Goal: Task Accomplishment & Management: Use online tool/utility

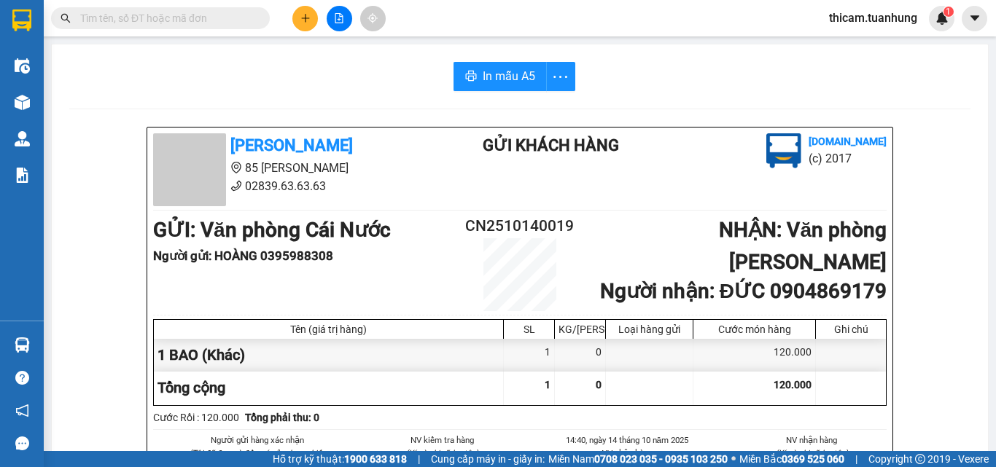
click at [240, 23] on input "text" at bounding box center [166, 18] width 172 height 16
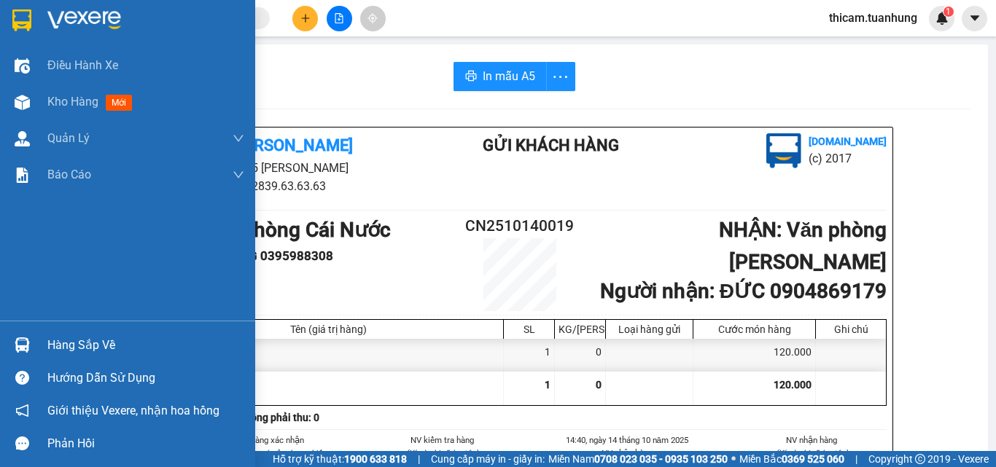
click at [69, 344] on div "Hàng sắp về" at bounding box center [145, 346] width 197 height 22
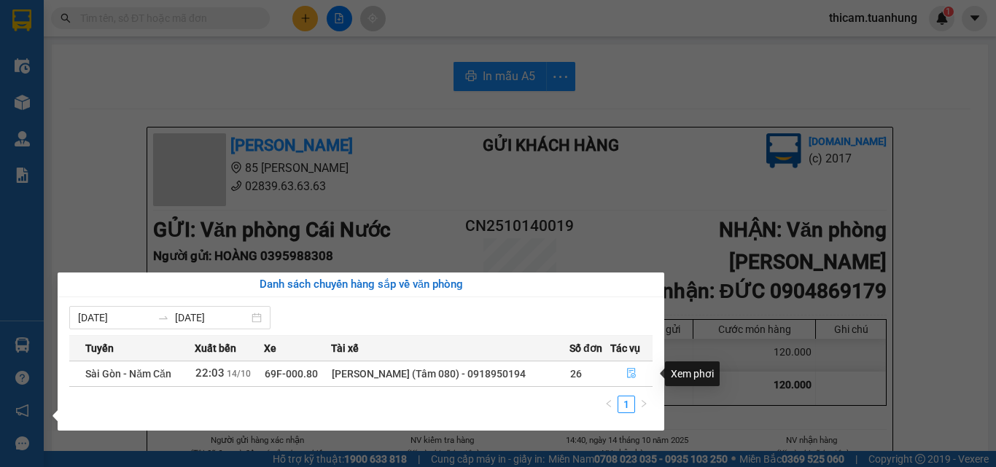
click at [628, 373] on icon "file-done" at bounding box center [631, 374] width 9 height 10
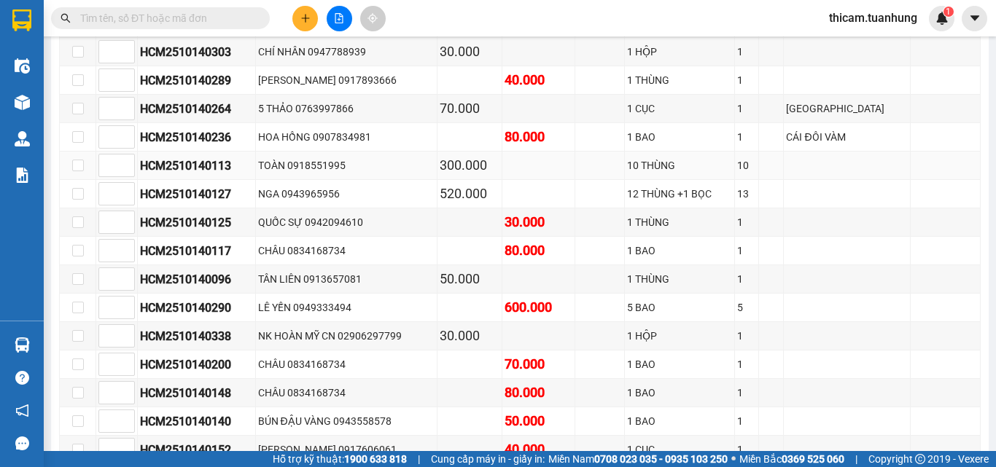
scroll to position [73, 0]
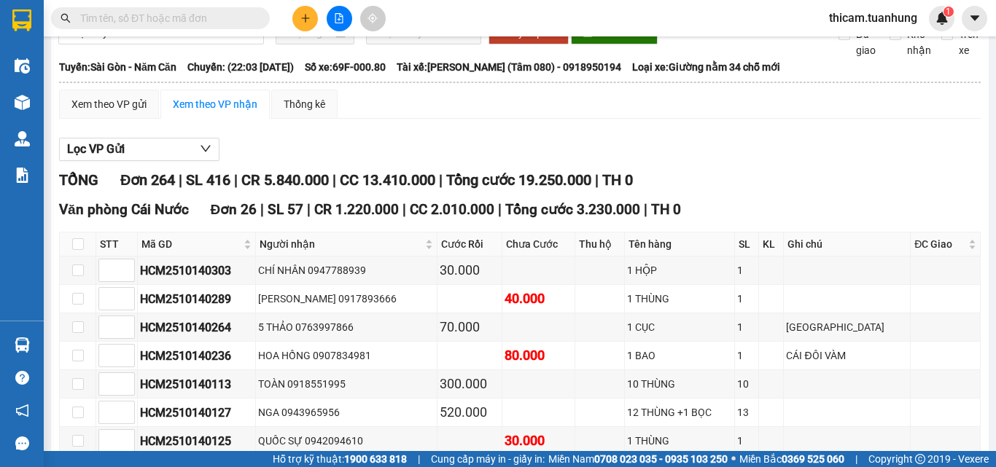
click at [71, 257] on th at bounding box center [78, 245] width 36 height 24
drag, startPoint x: 75, startPoint y: 258, endPoint x: 244, endPoint y: 265, distance: 169.3
click at [76, 250] on input "checkbox" at bounding box center [78, 244] width 12 height 12
checkbox input "true"
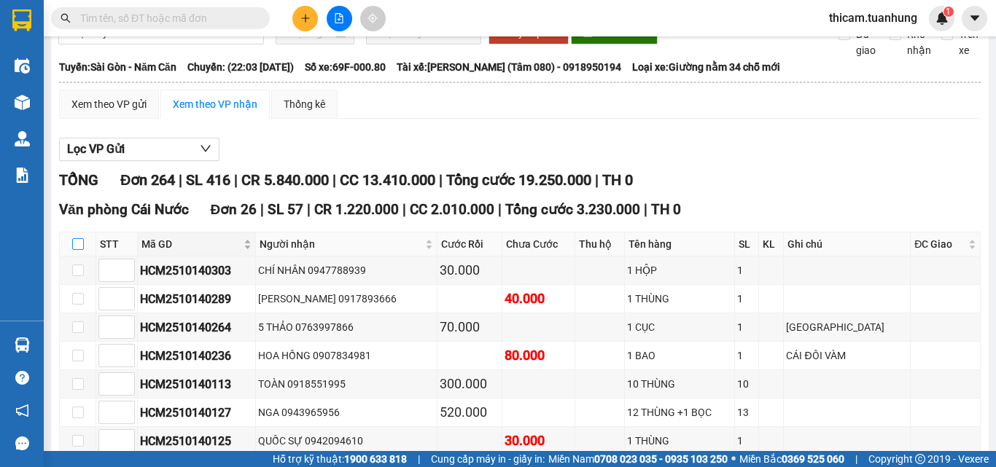
checkbox input "true"
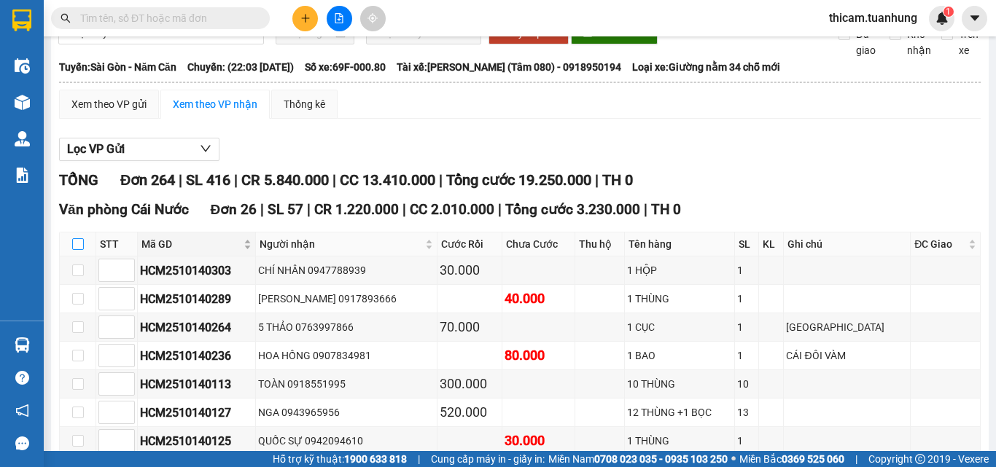
checkbox input "true"
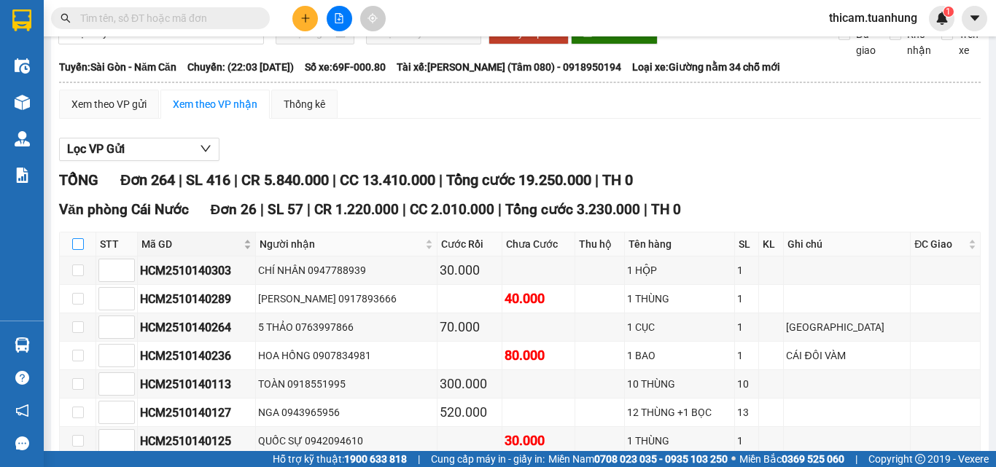
checkbox input "true"
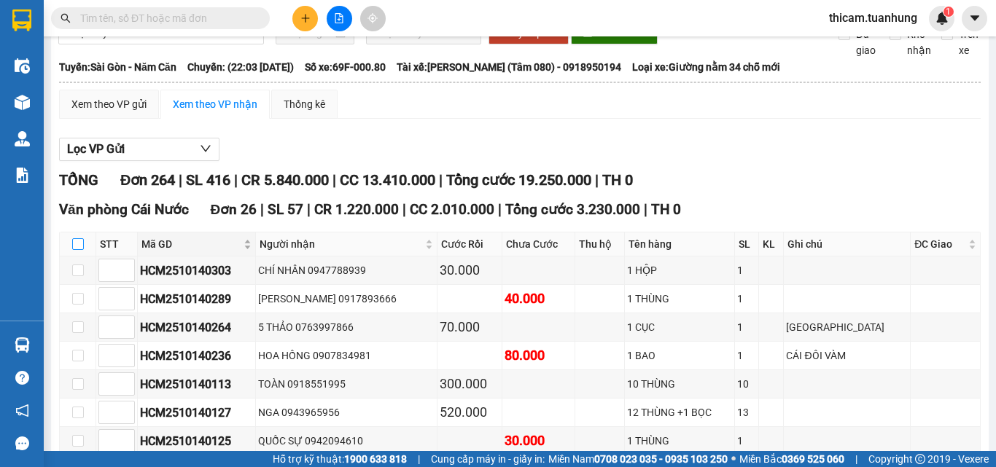
checkbox input "true"
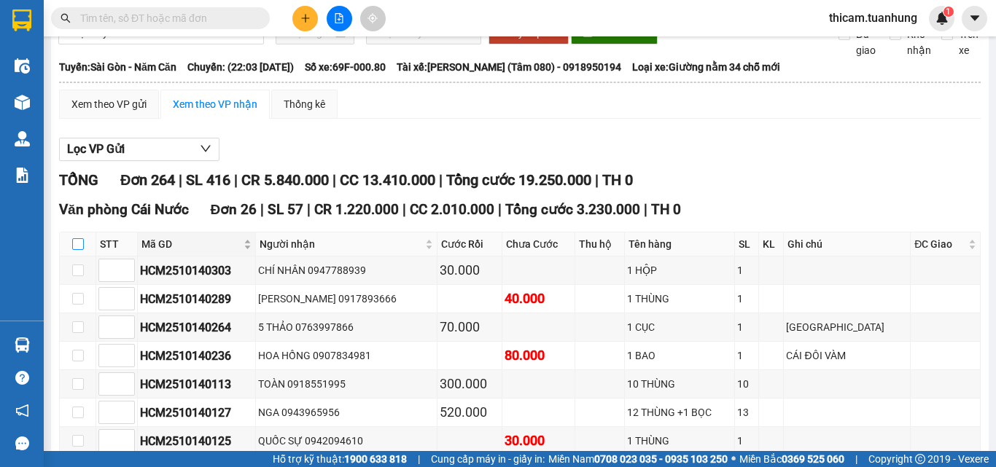
checkbox input "true"
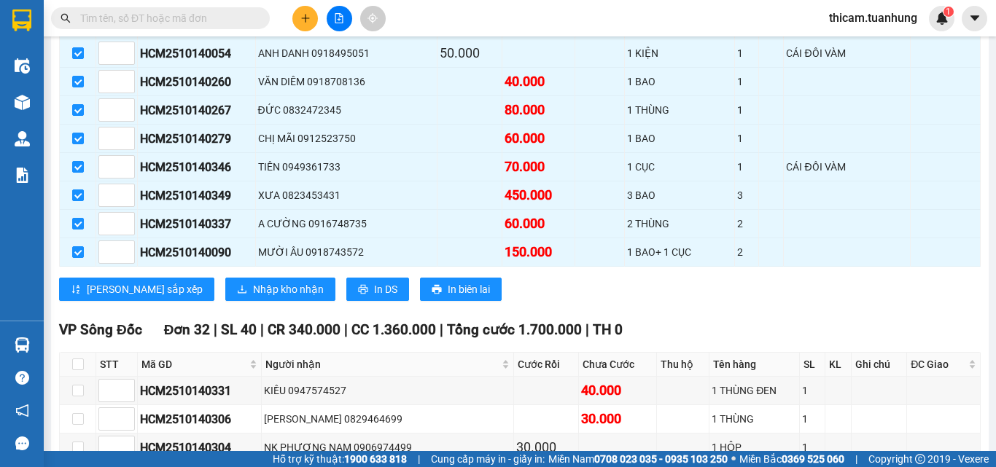
scroll to position [948, 0]
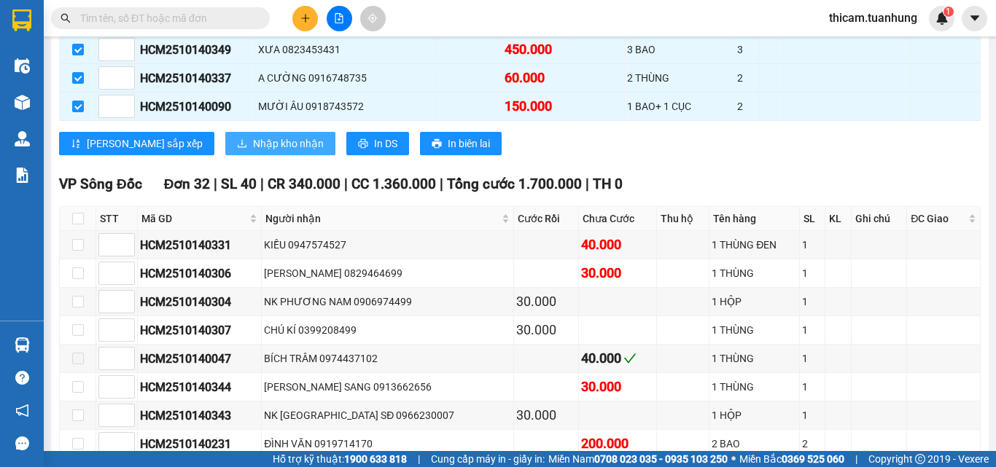
click at [267, 155] on button "Nhập kho nhận" at bounding box center [280, 143] width 110 height 23
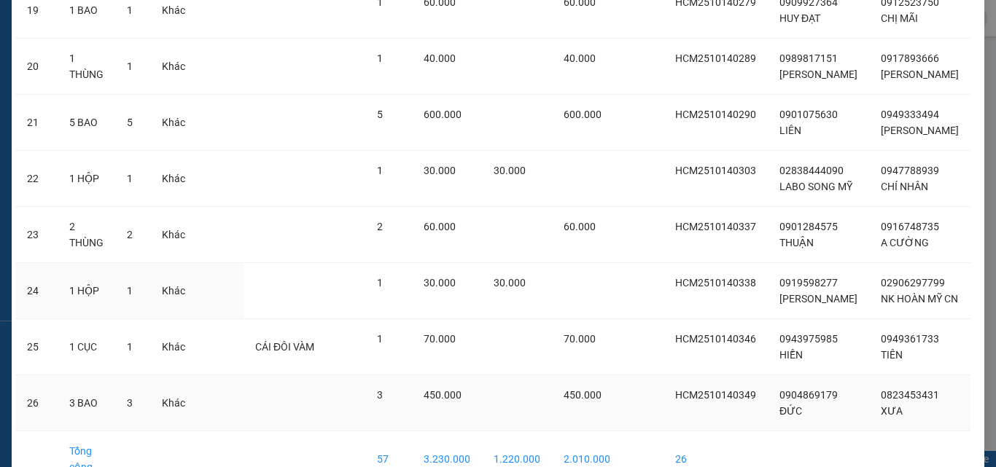
scroll to position [1269, 0]
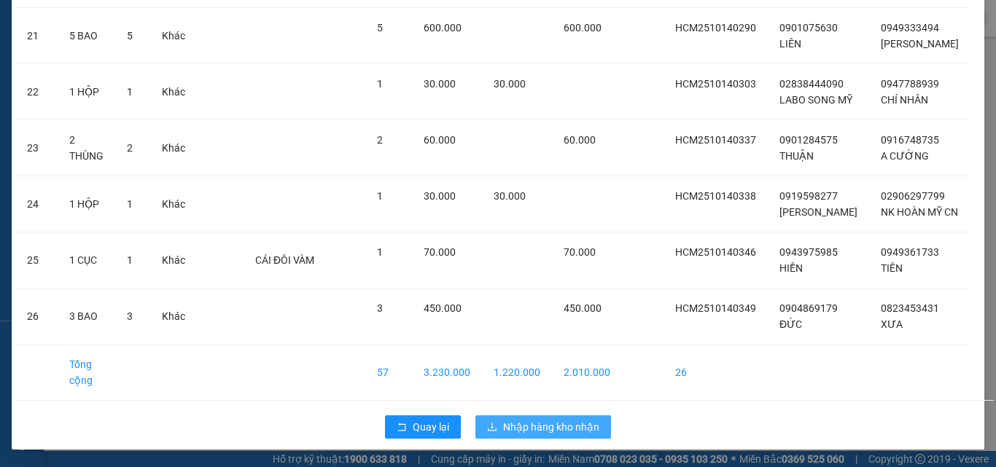
click at [558, 421] on span "Nhập hàng kho nhận" at bounding box center [551, 427] width 96 height 16
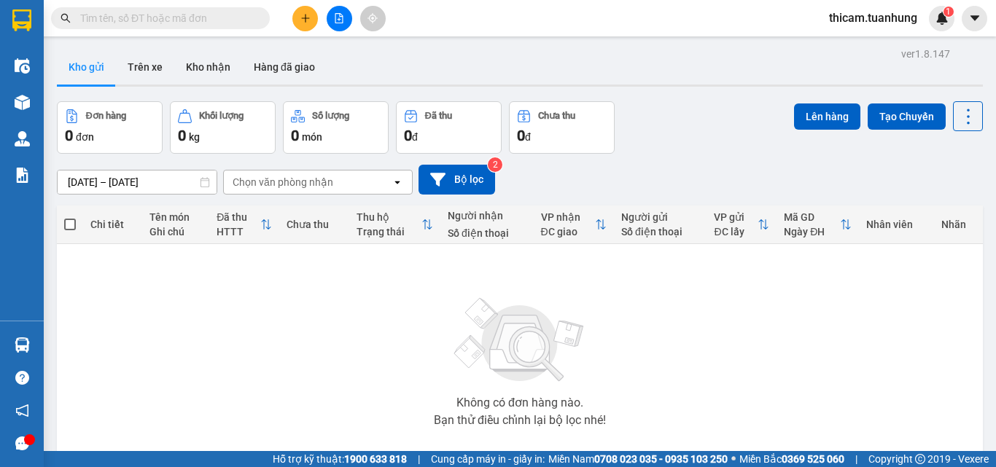
click at [206, 16] on input "text" at bounding box center [166, 18] width 172 height 16
click at [212, 18] on input "text" at bounding box center [166, 18] width 172 height 16
